Goal: Check status: Check status

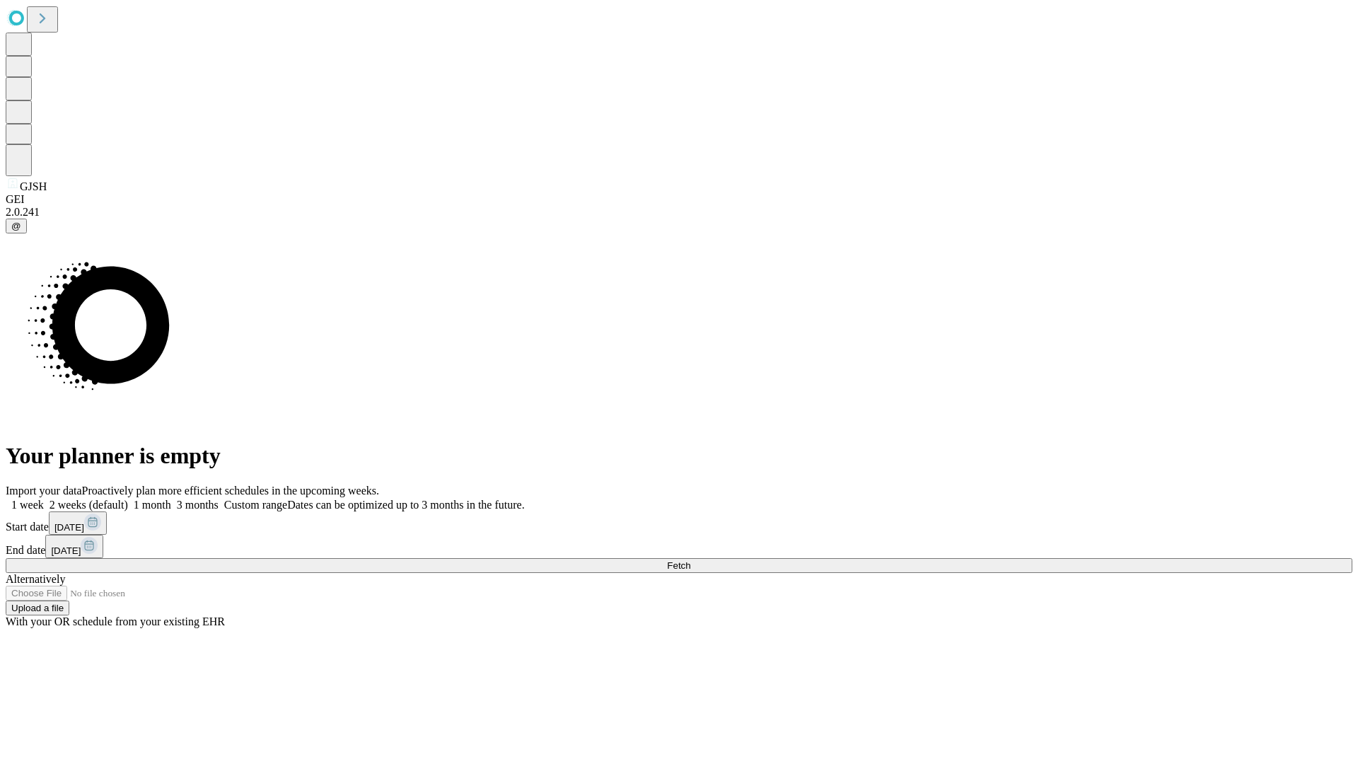
click at [691, 560] on span "Fetch" at bounding box center [678, 565] width 23 height 11
